Goal: Find specific page/section: Find specific page/section

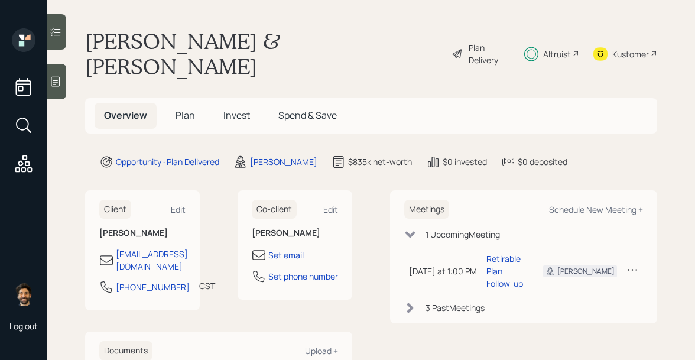
click at [620, 55] on main "[PERSON_NAME] & [PERSON_NAME] Plan Delivery Altruist Kustomer Overview Plan Inv…" at bounding box center [371, 180] width 648 height 360
click at [617, 27] on main "[PERSON_NAME] & [PERSON_NAME] Plan Delivery Altruist Kustomer Overview Plan Inv…" at bounding box center [371, 180] width 648 height 360
click at [618, 33] on div "Kustomer" at bounding box center [625, 53] width 64 height 51
click at [556, 48] on div "Altruist" at bounding box center [557, 54] width 28 height 12
click at [573, 33] on div "Altruist" at bounding box center [551, 53] width 55 height 51
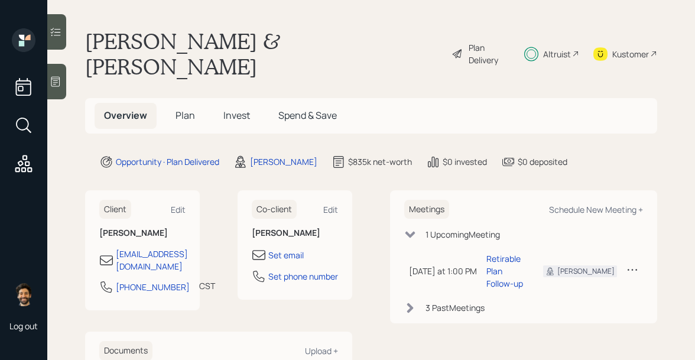
click at [407, 302] on icon at bounding box center [410, 308] width 12 height 12
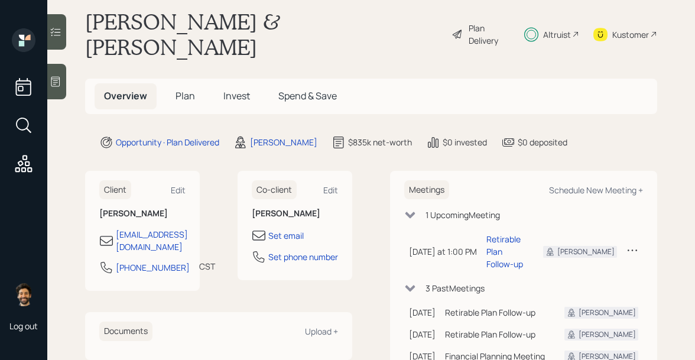
scroll to position [27, 0]
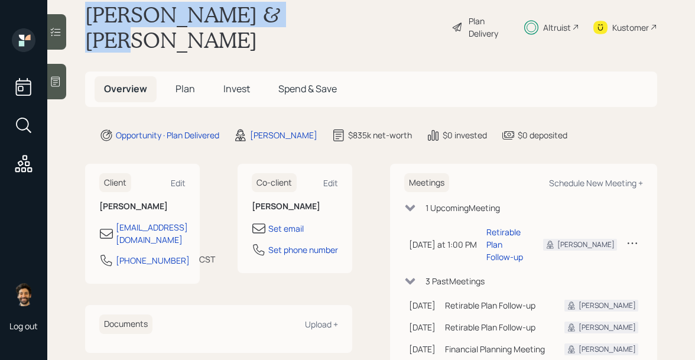
drag, startPoint x: 299, startPoint y: 15, endPoint x: 88, endPoint y: 15, distance: 211.0
click at [88, 15] on div "[PERSON_NAME] & [PERSON_NAME] Plan Delivery Altruist Kustomer" at bounding box center [371, 27] width 572 height 51
click at [204, 15] on h1 "[PERSON_NAME] & [PERSON_NAME]" at bounding box center [263, 27] width 357 height 51
drag, startPoint x: 295, startPoint y: 14, endPoint x: 70, endPoint y: 15, distance: 225.7
click at [70, 15] on main "[PERSON_NAME] & [PERSON_NAME] Plan Delivery Altruist Kustomer Overview Plan Inv…" at bounding box center [371, 180] width 648 height 360
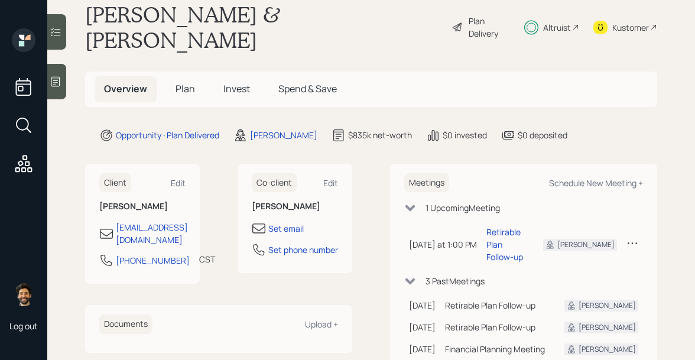
click at [540, 14] on div "Altruist" at bounding box center [551, 27] width 55 height 51
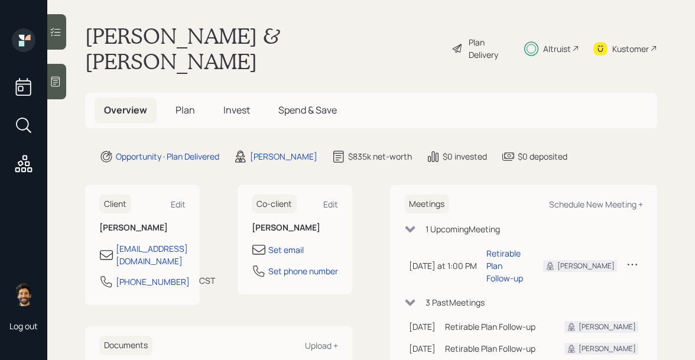
scroll to position [0, 0]
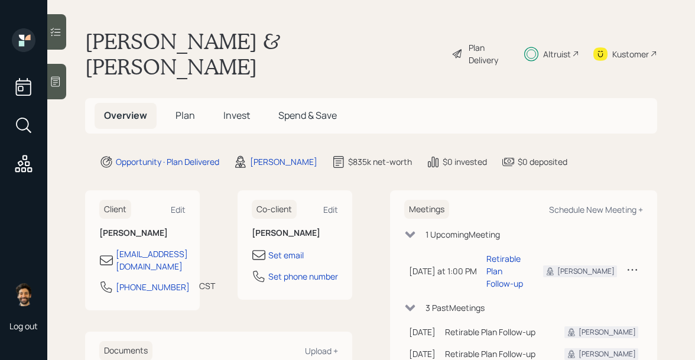
click at [475, 41] on div "Plan Delivery" at bounding box center [489, 53] width 40 height 25
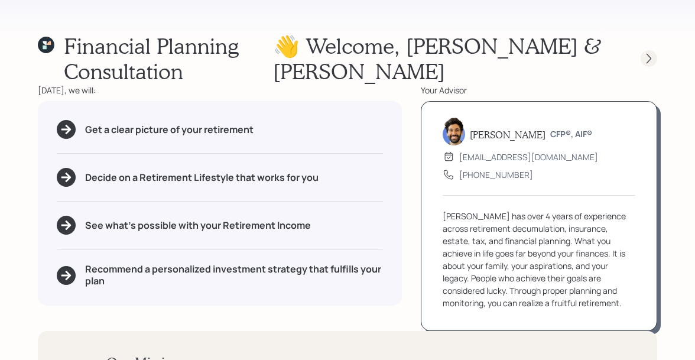
click at [651, 61] on icon at bounding box center [649, 59] width 12 height 12
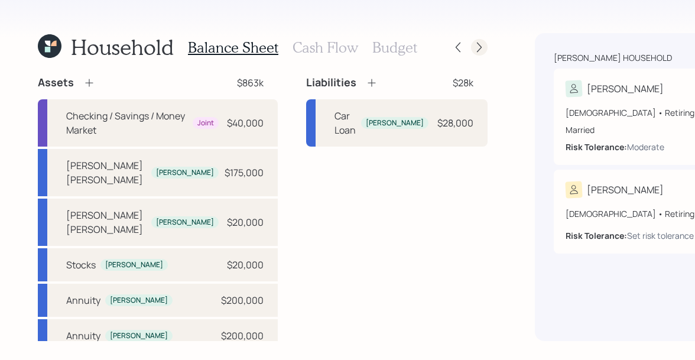
click at [473, 41] on icon at bounding box center [479, 47] width 12 height 12
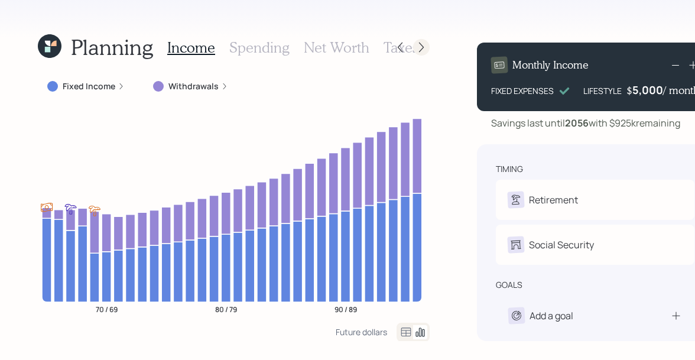
click at [415, 43] on icon at bounding box center [421, 47] width 12 height 12
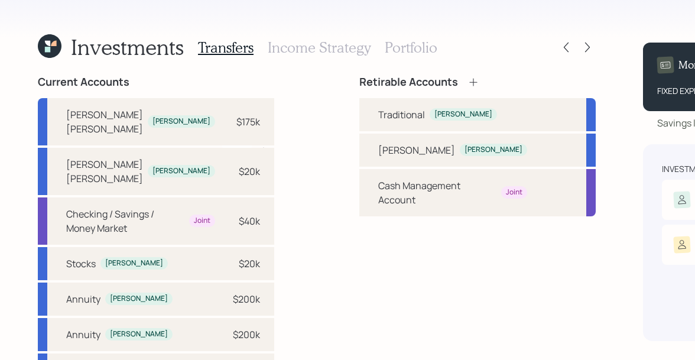
click at [386, 47] on h3 "Portfolio" at bounding box center [411, 47] width 53 height 17
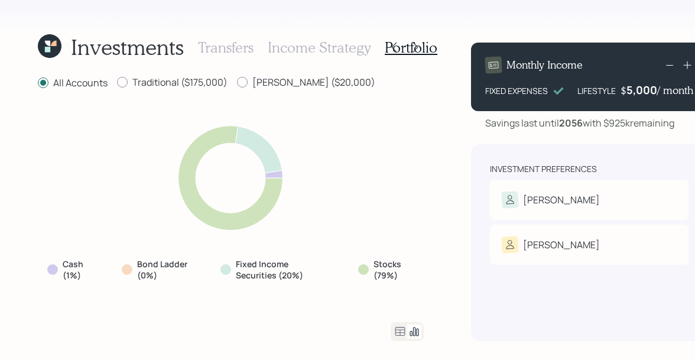
click at [48, 50] on icon at bounding box center [47, 49] width 5 height 5
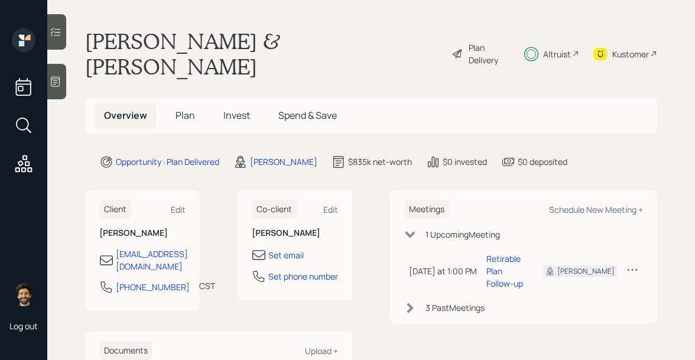
click at [486, 41] on div "Plan Delivery" at bounding box center [489, 53] width 40 height 25
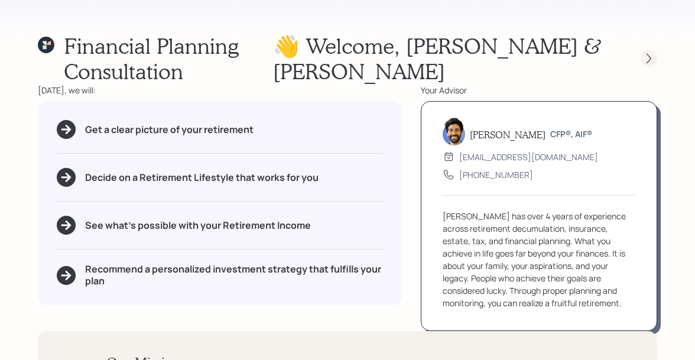
click at [652, 58] on icon at bounding box center [649, 59] width 12 height 12
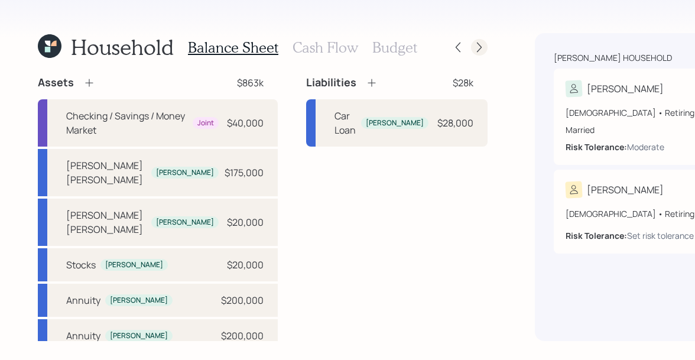
click at [473, 51] on icon at bounding box center [479, 47] width 12 height 12
